Goal: Transaction & Acquisition: Download file/media

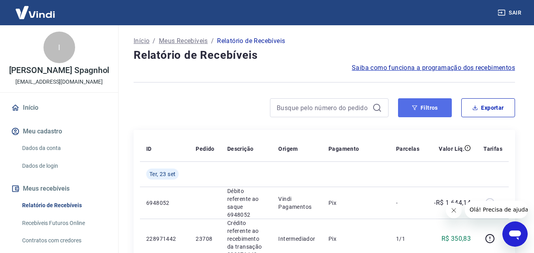
click at [432, 109] on button "Filtros" at bounding box center [425, 107] width 54 height 19
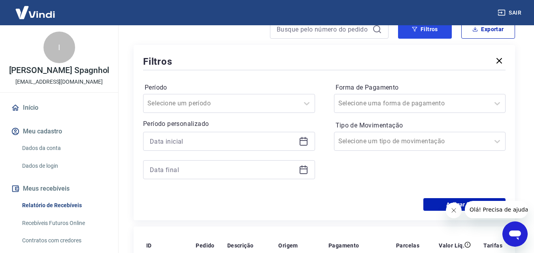
scroll to position [79, 0]
click at [306, 138] on icon at bounding box center [303, 141] width 8 height 8
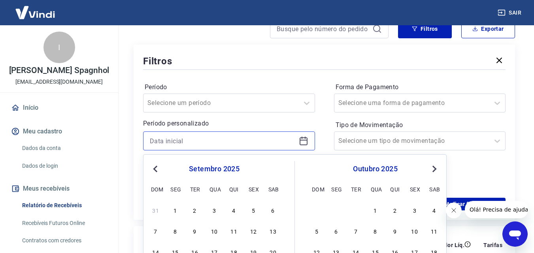
scroll to position [237, 0]
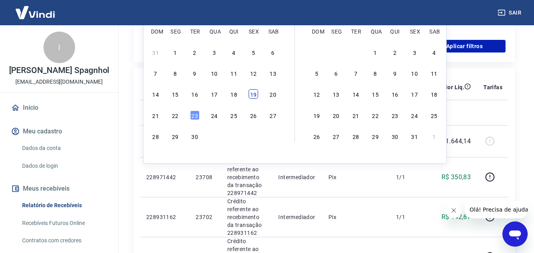
click at [252, 95] on div "19" at bounding box center [253, 93] width 9 height 9
type input "[DATE]"
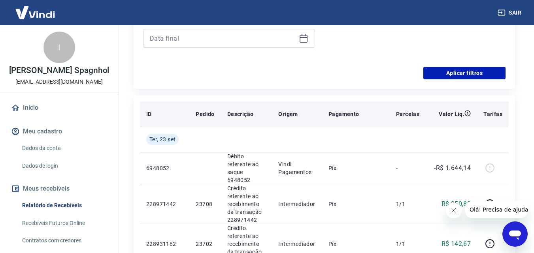
scroll to position [198, 0]
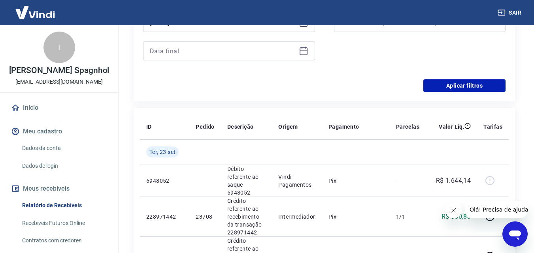
click at [301, 48] on icon at bounding box center [301, 48] width 1 height 2
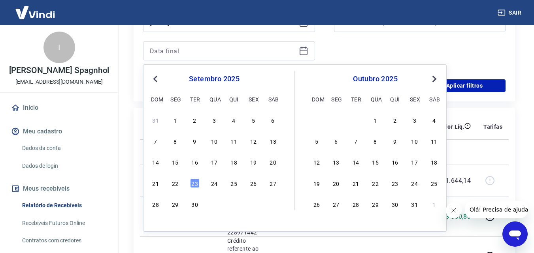
click at [169, 186] on div "21 22 23 24 25 26 27" at bounding box center [214, 182] width 129 height 11
drag, startPoint x: 172, startPoint y: 186, endPoint x: 180, endPoint y: 185, distance: 7.6
click at [173, 186] on div "22" at bounding box center [174, 183] width 9 height 9
type input "[DATE]"
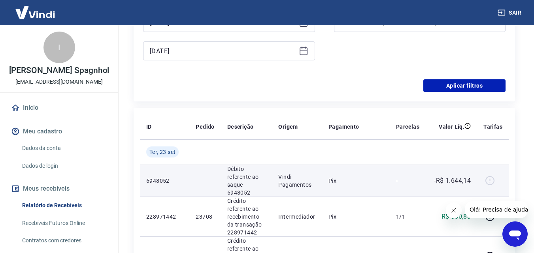
click at [180, 185] on td "6948052" at bounding box center [164, 181] width 49 height 32
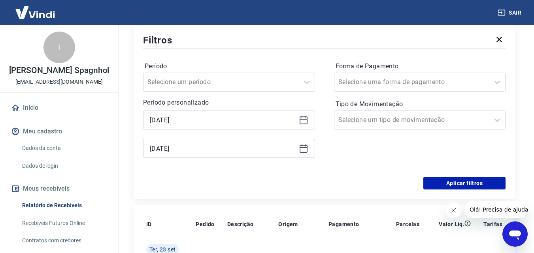
scroll to position [119, 0]
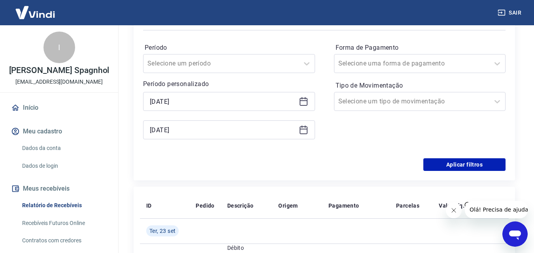
click at [471, 173] on div "Filtros Período Selecione um período Período personalizado Selected date: [DATE…" at bounding box center [324, 92] width 381 height 175
click at [469, 170] on button "Aplicar filtros" at bounding box center [464, 164] width 82 height 13
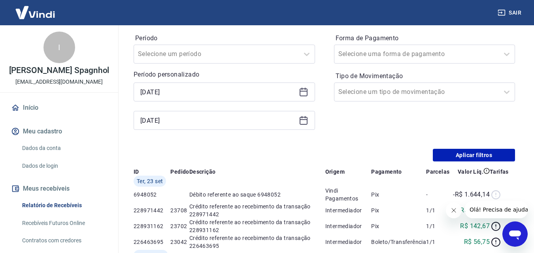
click at [445, 211] on button "Fechar mensagem da empresa" at bounding box center [453, 211] width 16 height 16
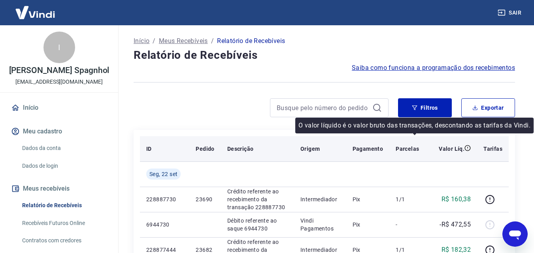
click at [467, 118] on div "O valor líquido é o valor bruto das transações, descontando as tarifas da Vindi." at bounding box center [414, 126] width 238 height 16
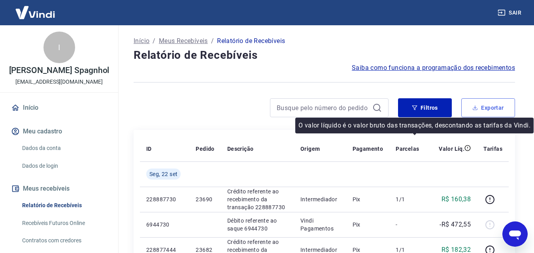
click at [480, 109] on button "Exportar" at bounding box center [488, 107] width 54 height 19
type input "[DATE]"
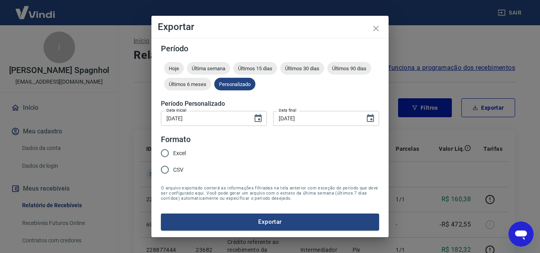
click at [173, 152] on span "Excel" at bounding box center [179, 153] width 13 height 8
click at [173, 152] on input "Excel" at bounding box center [164, 153] width 17 height 17
radio input "true"
click at [213, 215] on button "Exportar" at bounding box center [270, 222] width 218 height 17
